Goal: Check status: Check status

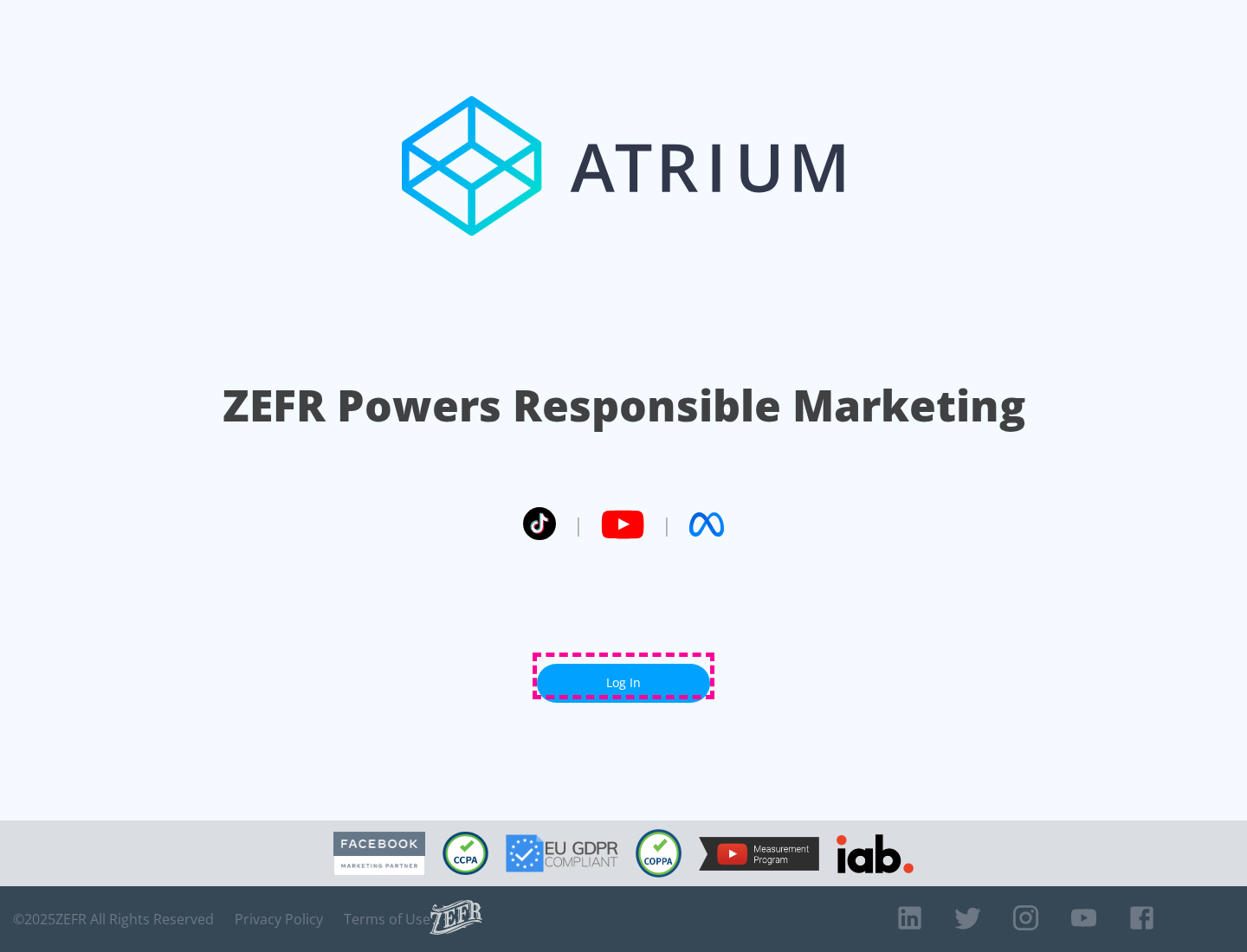
click at [624, 676] on link "Log In" at bounding box center [623, 683] width 173 height 39
